Goal: Transaction & Acquisition: Download file/media

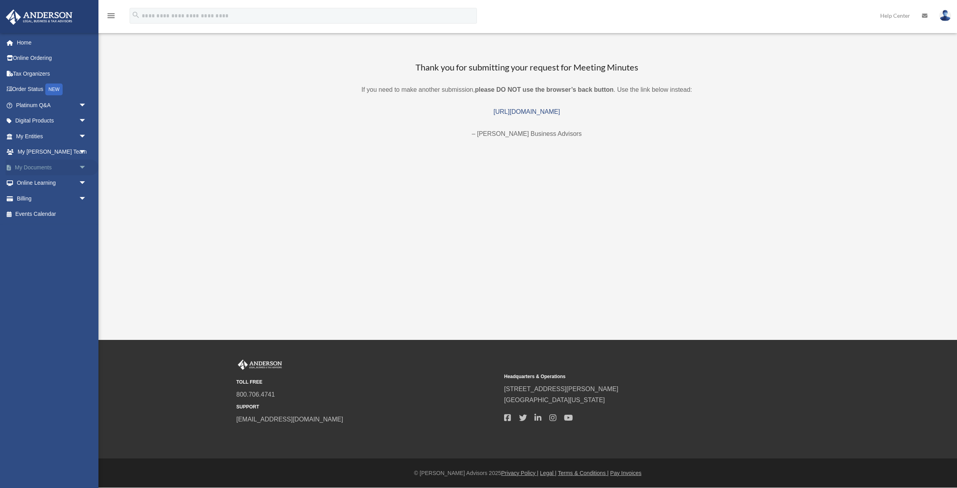
click at [35, 171] on link "My Documents arrow_drop_down" at bounding box center [52, 167] width 93 height 16
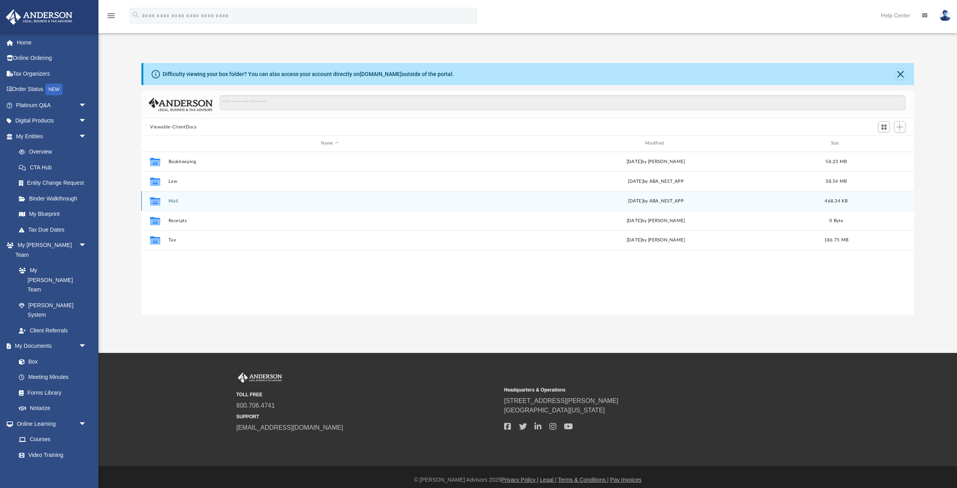
scroll to position [179, 773]
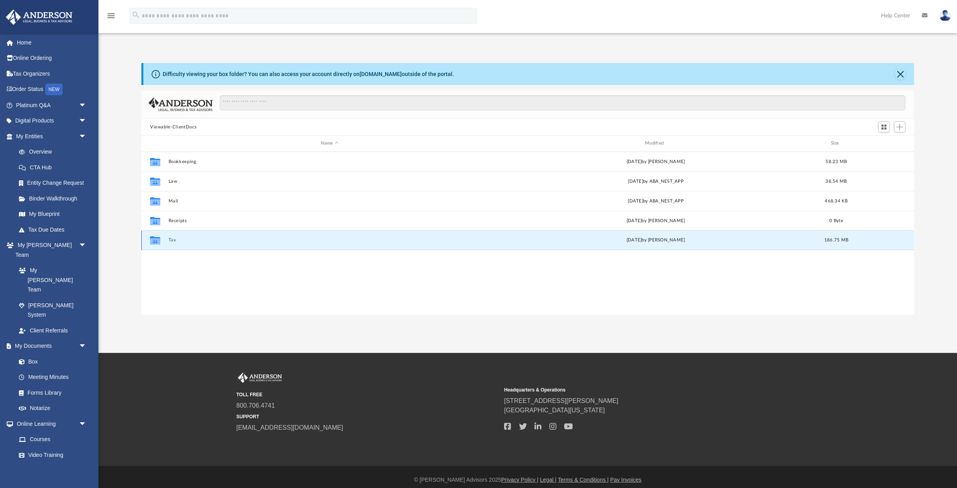
click at [173, 237] on button "Tax" at bounding box center [330, 239] width 322 height 5
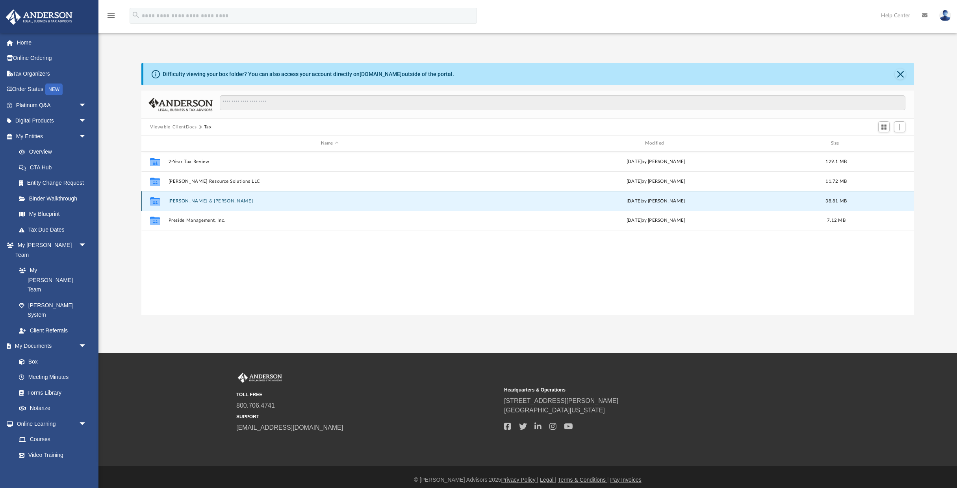
click at [198, 200] on button "[PERSON_NAME] & [PERSON_NAME]" at bounding box center [330, 200] width 322 height 5
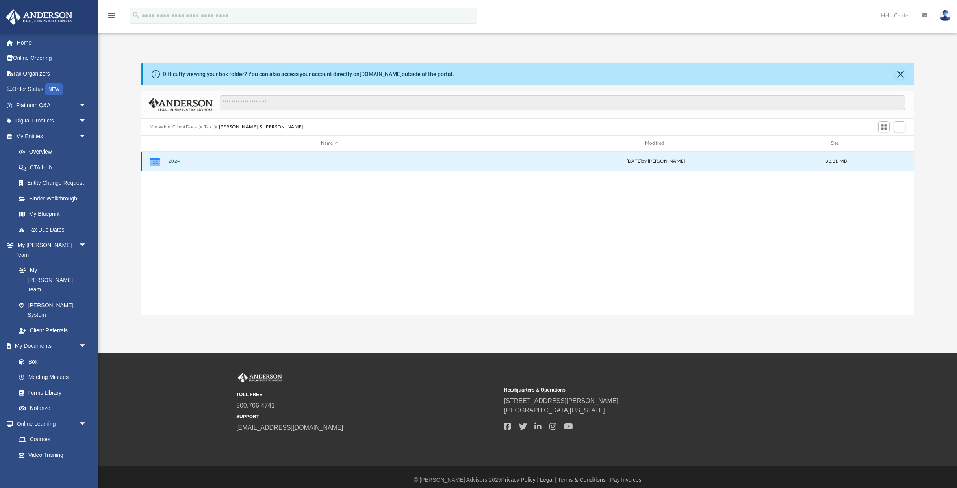
click at [171, 162] on button "2024" at bounding box center [330, 161] width 322 height 5
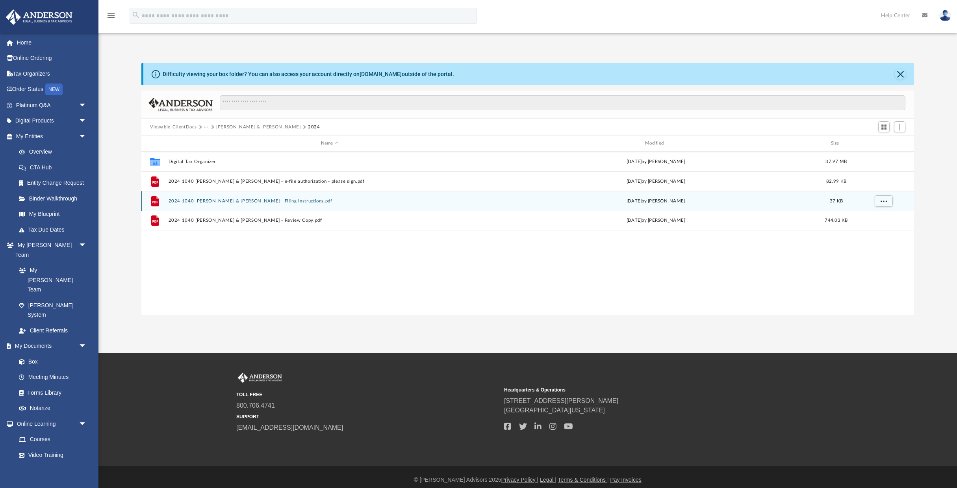
click at [269, 200] on button "2024 1040 [PERSON_NAME] & [PERSON_NAME] - Filing Instructions.pdf" at bounding box center [330, 200] width 322 height 5
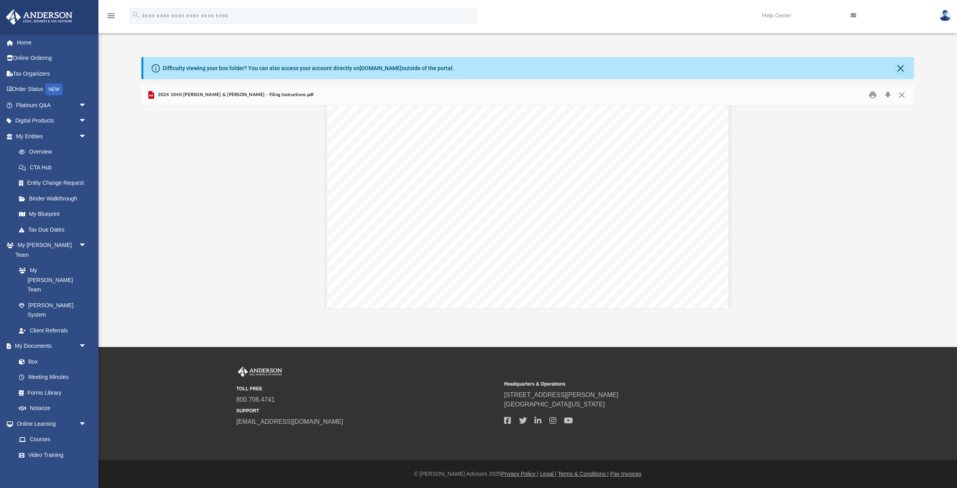
scroll to position [860, 0]
click at [904, 94] on button "Close" at bounding box center [902, 95] width 14 height 12
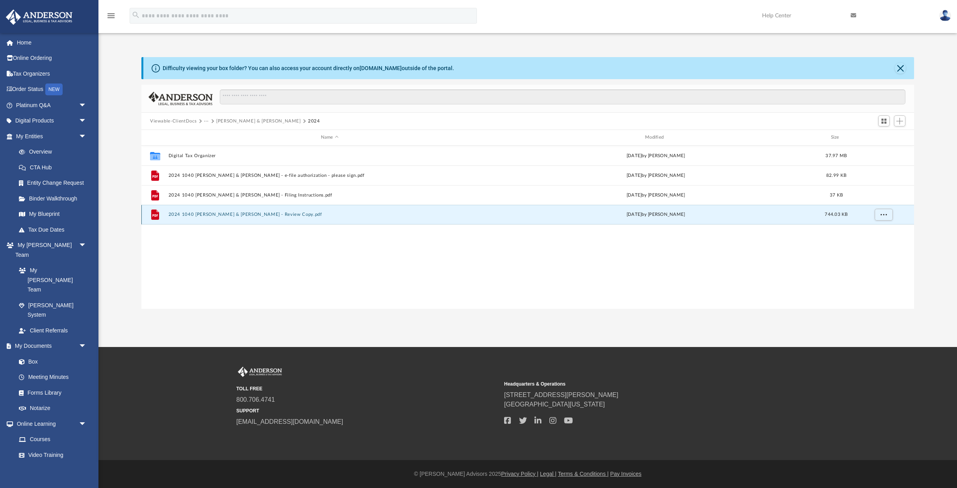
click at [278, 214] on button "2024 1040 [PERSON_NAME] & [PERSON_NAME] - Review Copy.pdf" at bounding box center [330, 214] width 322 height 5
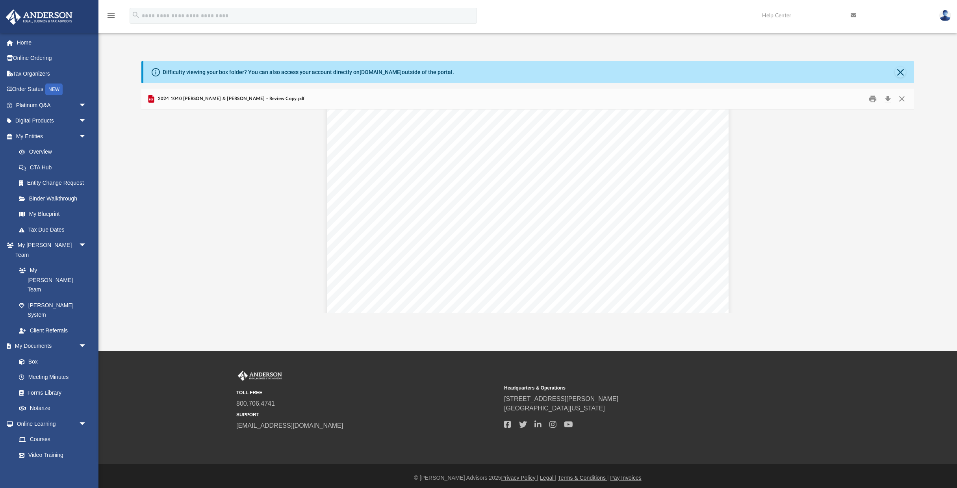
scroll to position [34453, 0]
